Goal: Task Accomplishment & Management: Complete application form

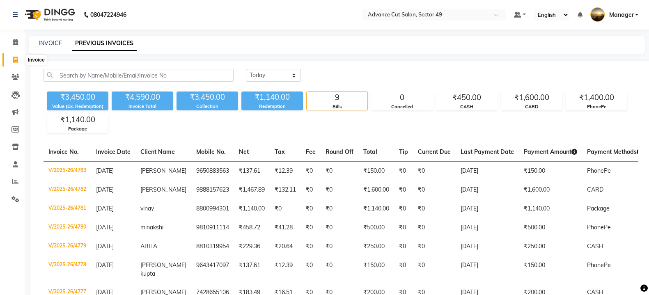
click at [17, 58] on icon at bounding box center [15, 60] width 5 height 6
select select "service"
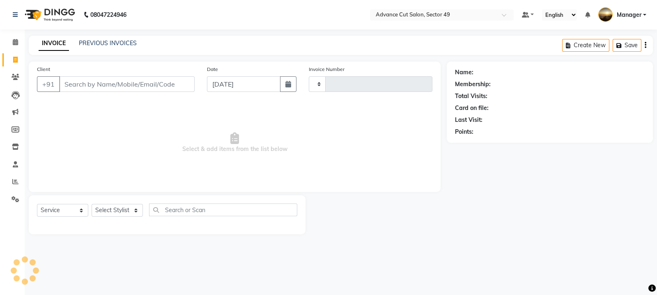
type input "4784"
select select "4616"
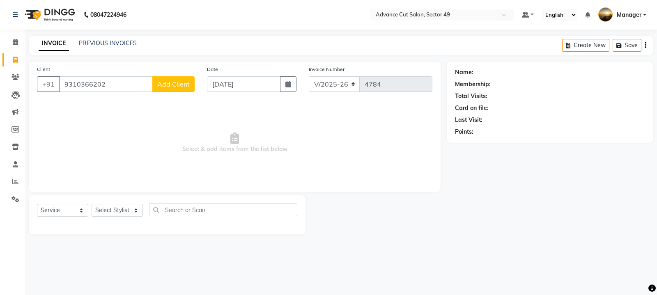
type input "9310366202"
click at [181, 86] on span "Add Client" at bounding box center [173, 84] width 32 height 8
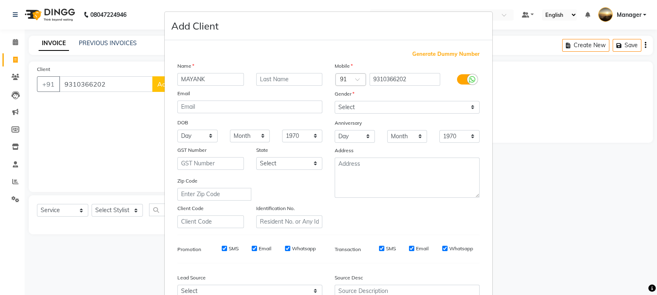
type input "MAYANK"
click at [393, 105] on select "Select [DEMOGRAPHIC_DATA] [DEMOGRAPHIC_DATA] Other Prefer Not To Say" at bounding box center [406, 107] width 145 height 13
click at [334, 101] on select "Select [DEMOGRAPHIC_DATA] [DEMOGRAPHIC_DATA] Other Prefer Not To Say" at bounding box center [406, 107] width 145 height 13
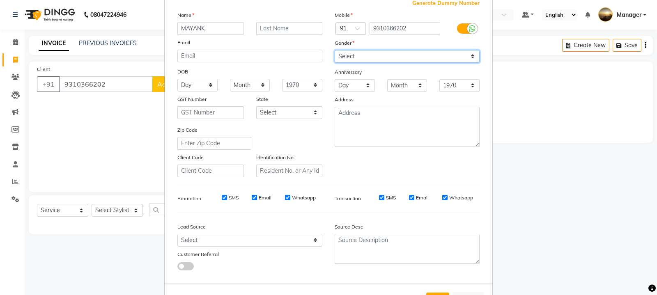
click at [373, 57] on select "Select [DEMOGRAPHIC_DATA] [DEMOGRAPHIC_DATA] Other Prefer Not To Say" at bounding box center [406, 56] width 145 height 13
select select "[DEMOGRAPHIC_DATA]"
click at [334, 50] on select "Select [DEMOGRAPHIC_DATA] [DEMOGRAPHIC_DATA] Other Prefer Not To Say" at bounding box center [406, 56] width 145 height 13
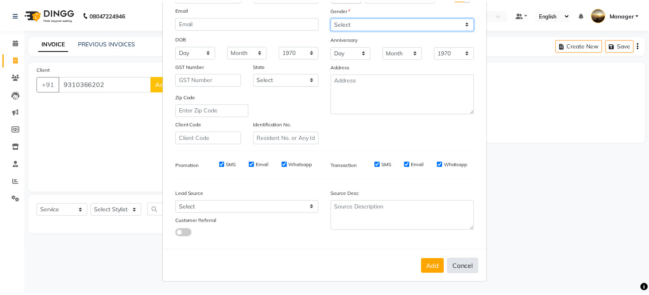
scroll to position [88, 0]
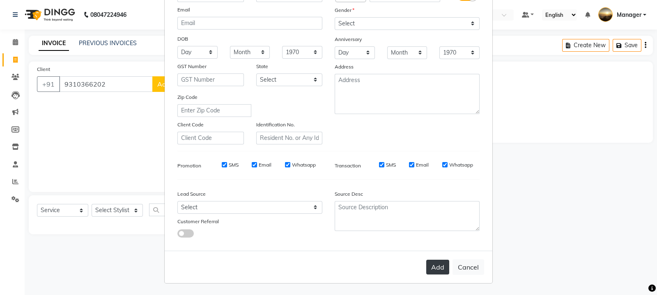
click at [436, 270] on button "Add" at bounding box center [437, 267] width 23 height 15
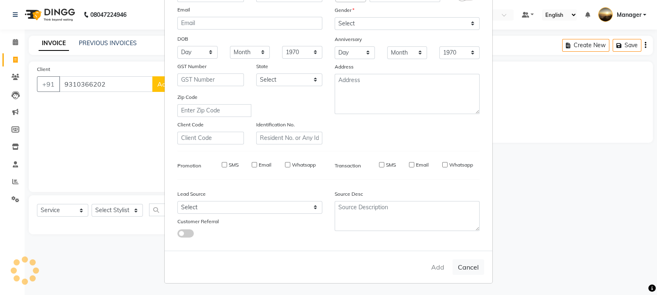
select select
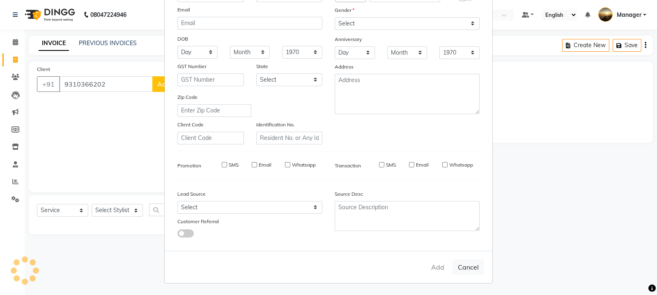
select select
checkbox input "false"
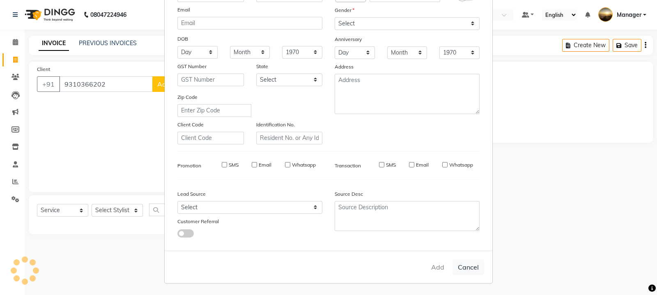
checkbox input "false"
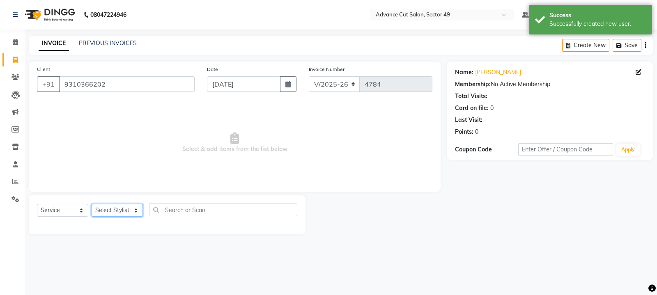
click at [116, 212] on select "Select Stylist [PERSON_NAME] [PERSON_NAME] Manager Navi product [PERSON_NAME] s…" at bounding box center [117, 210] width 51 height 13
select select "27619"
click at [92, 204] on select "Select Stylist [PERSON_NAME] [PERSON_NAME] Manager Navi product [PERSON_NAME] s…" at bounding box center [117, 210] width 51 height 13
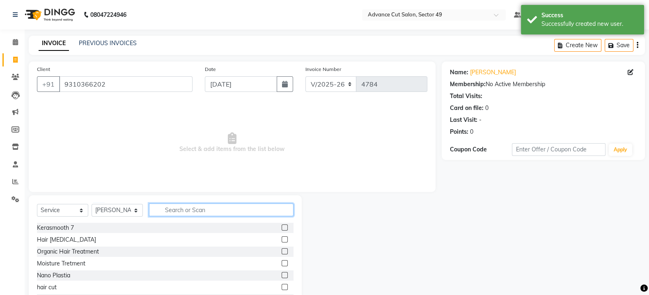
click at [252, 210] on input "text" at bounding box center [221, 210] width 144 height 13
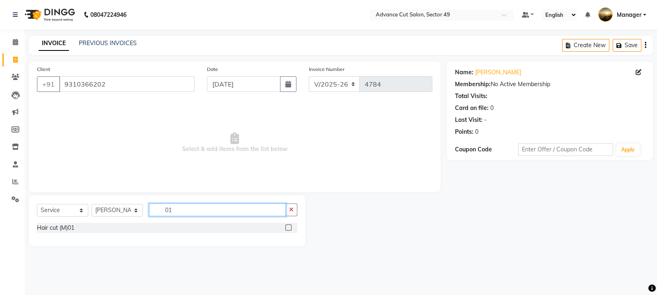
type input "01"
click at [286, 227] on label at bounding box center [288, 227] width 6 height 6
click at [286, 227] on input "checkbox" at bounding box center [287, 227] width 5 height 5
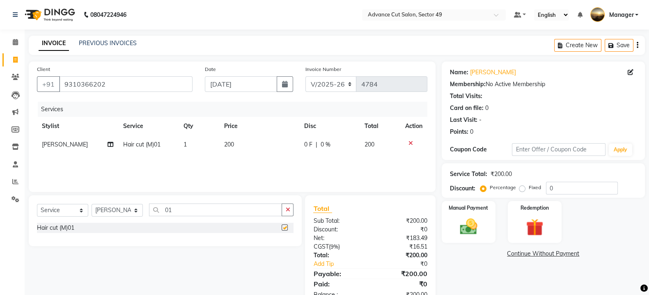
checkbox input "false"
click at [482, 233] on img at bounding box center [468, 226] width 29 height 21
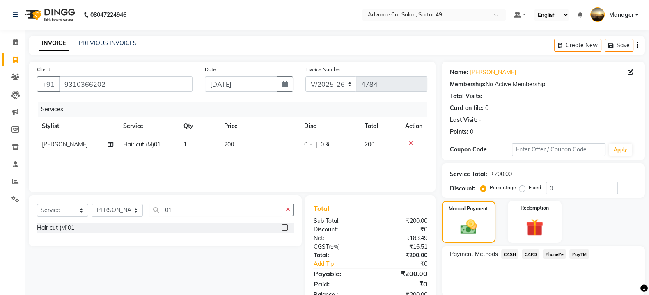
click at [551, 255] on span "PhonePe" at bounding box center [553, 253] width 23 height 9
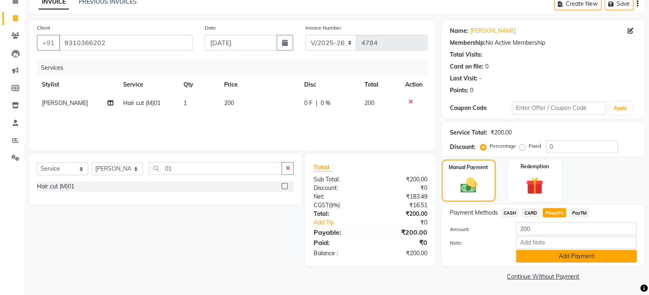
click at [560, 254] on button "Add Payment" at bounding box center [576, 256] width 121 height 13
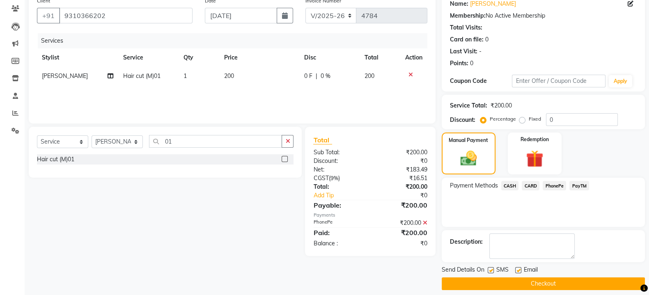
scroll to position [76, 0]
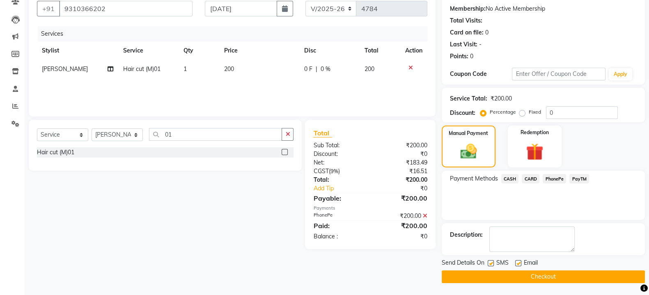
click at [494, 270] on button "Checkout" at bounding box center [543, 276] width 203 height 13
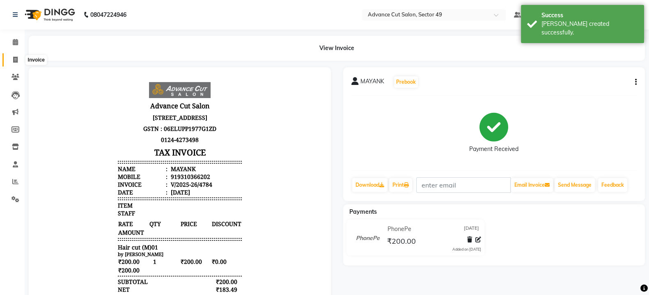
click at [16, 60] on icon at bounding box center [15, 60] width 5 height 6
select select "service"
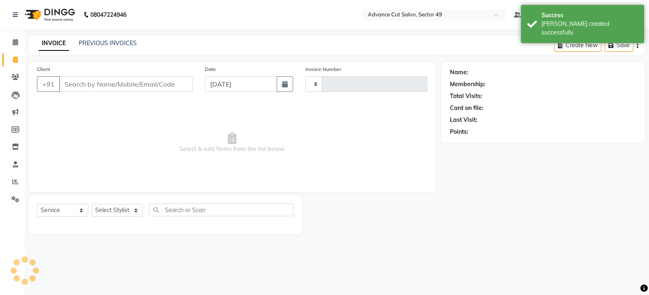
type input "4785"
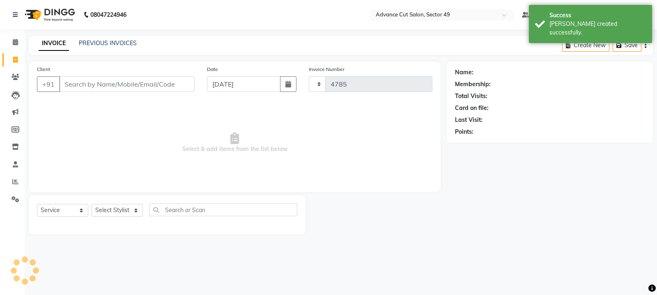
select select "4616"
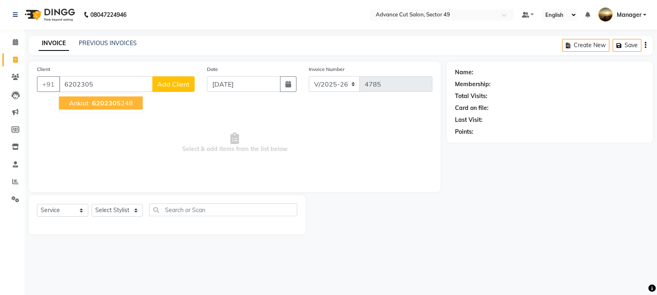
click at [123, 101] on ngb-highlight "6202305 248" at bounding box center [111, 103] width 43 height 8
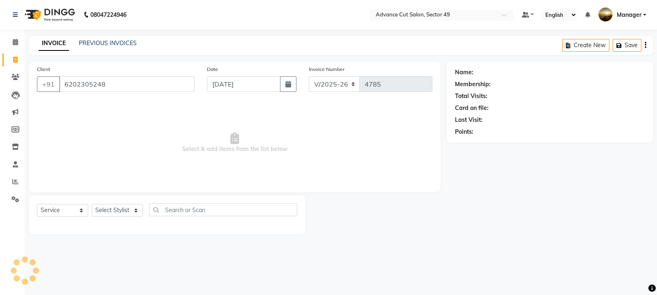
type input "6202305248"
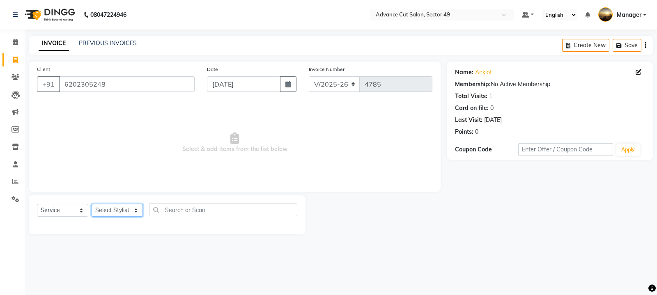
click at [125, 208] on select "Select Stylist [PERSON_NAME] [PERSON_NAME] Manager Navi product [PERSON_NAME] s…" at bounding box center [117, 210] width 51 height 13
select select "85443"
click at [92, 204] on select "Select Stylist [PERSON_NAME] [PERSON_NAME] Manager Navi product [PERSON_NAME] s…" at bounding box center [117, 210] width 51 height 13
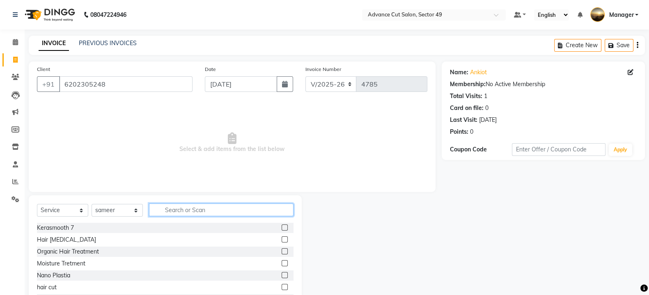
click at [208, 207] on input "text" at bounding box center [221, 210] width 144 height 13
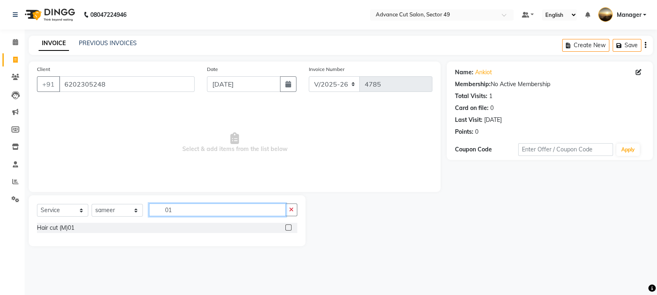
type input "01"
click at [289, 229] on label at bounding box center [288, 227] width 6 height 6
click at [289, 229] on input "checkbox" at bounding box center [287, 227] width 5 height 5
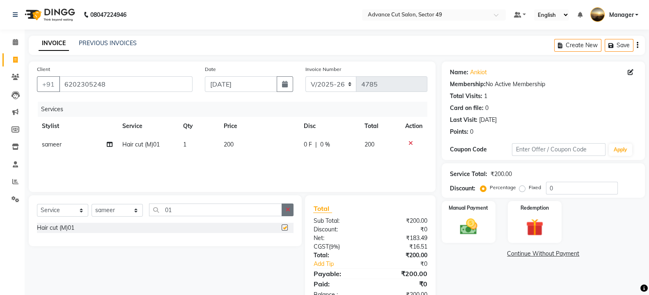
checkbox input "false"
click at [289, 208] on icon "button" at bounding box center [287, 210] width 5 height 6
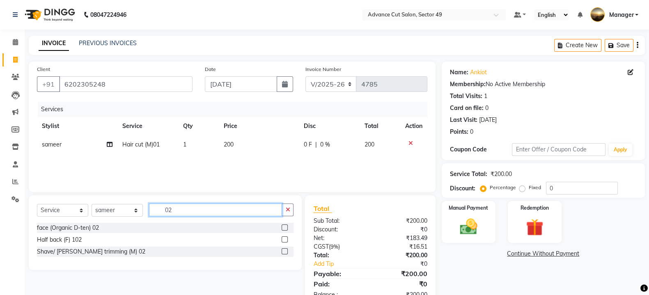
type input "02"
click at [286, 253] on label at bounding box center [285, 251] width 6 height 6
click at [286, 253] on input "checkbox" at bounding box center [284, 251] width 5 height 5
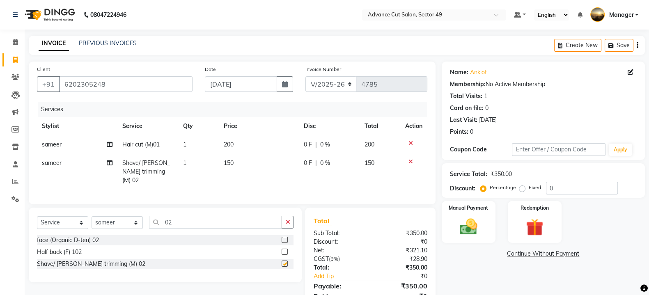
checkbox input "false"
drag, startPoint x: 484, startPoint y: 223, endPoint x: 494, endPoint y: 234, distance: 15.4
click at [484, 224] on div "Manual Payment" at bounding box center [468, 221] width 56 height 43
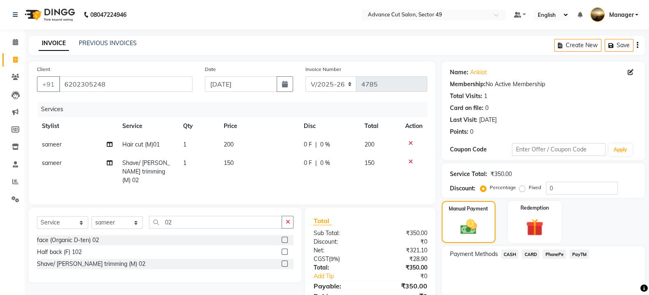
click at [556, 253] on span "PhonePe" at bounding box center [553, 253] width 23 height 9
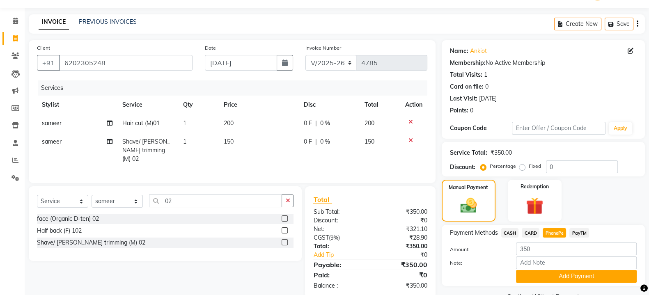
scroll to position [42, 0]
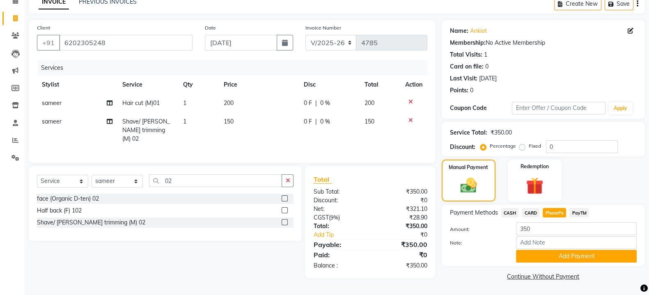
click at [556, 253] on button "Add Payment" at bounding box center [576, 256] width 121 height 13
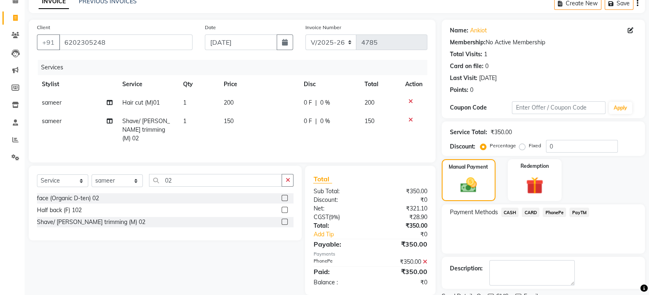
scroll to position [76, 0]
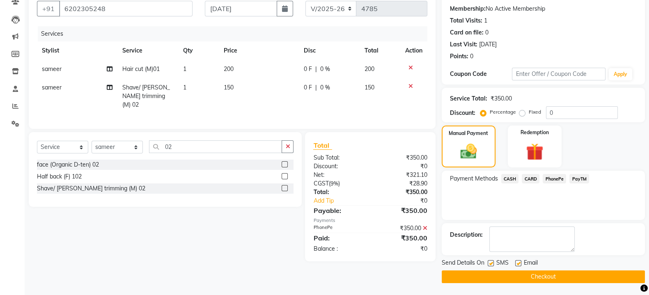
click at [517, 273] on button "Checkout" at bounding box center [543, 276] width 203 height 13
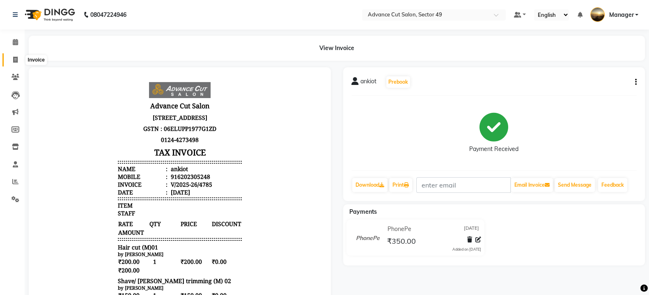
click at [15, 62] on icon at bounding box center [15, 60] width 5 height 6
select select "service"
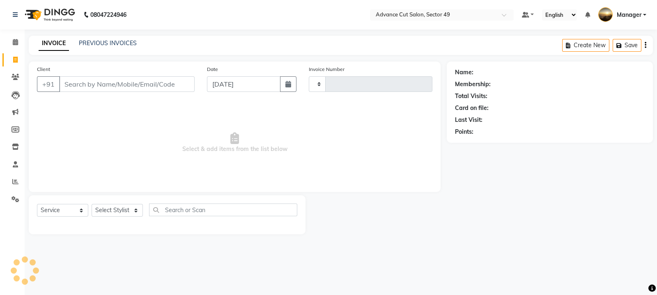
type input "4786"
select select "4616"
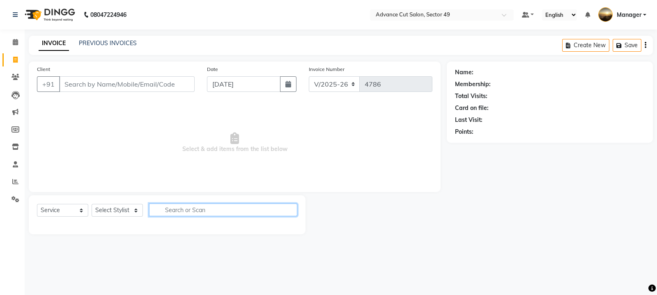
click at [174, 211] on input "text" at bounding box center [223, 210] width 148 height 13
type input "S"
type input "5"
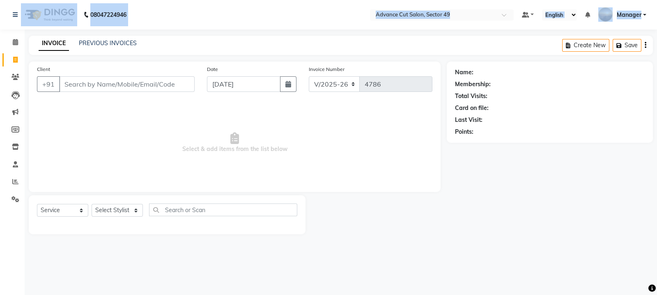
click at [0, 130] on app-home "08047224946 Select Location × Advance Cut Salon, Sector 49 Default Panel My Pan…" at bounding box center [328, 123] width 657 height 247
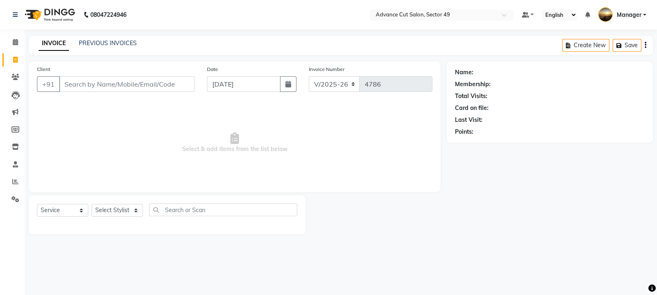
click at [367, 154] on span "Select & add items from the list below" at bounding box center [234, 143] width 395 height 82
